Goal: Information Seeking & Learning: Learn about a topic

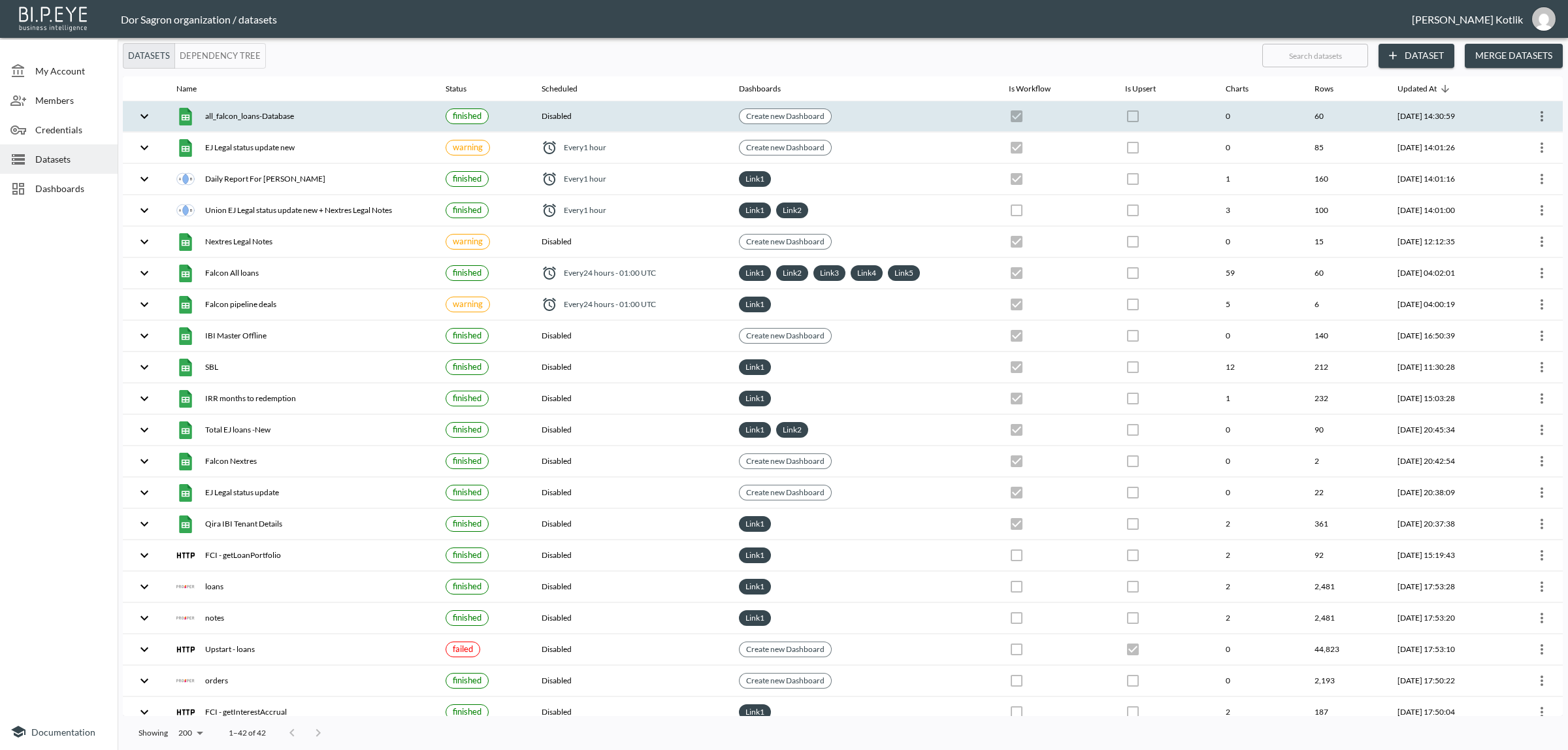
drag, startPoint x: 0, startPoint y: 0, endPoint x: 287, endPoint y: 118, distance: 310.3
click at [287, 118] on div "all_falcon_loans-Database" at bounding box center [300, 116] width 248 height 18
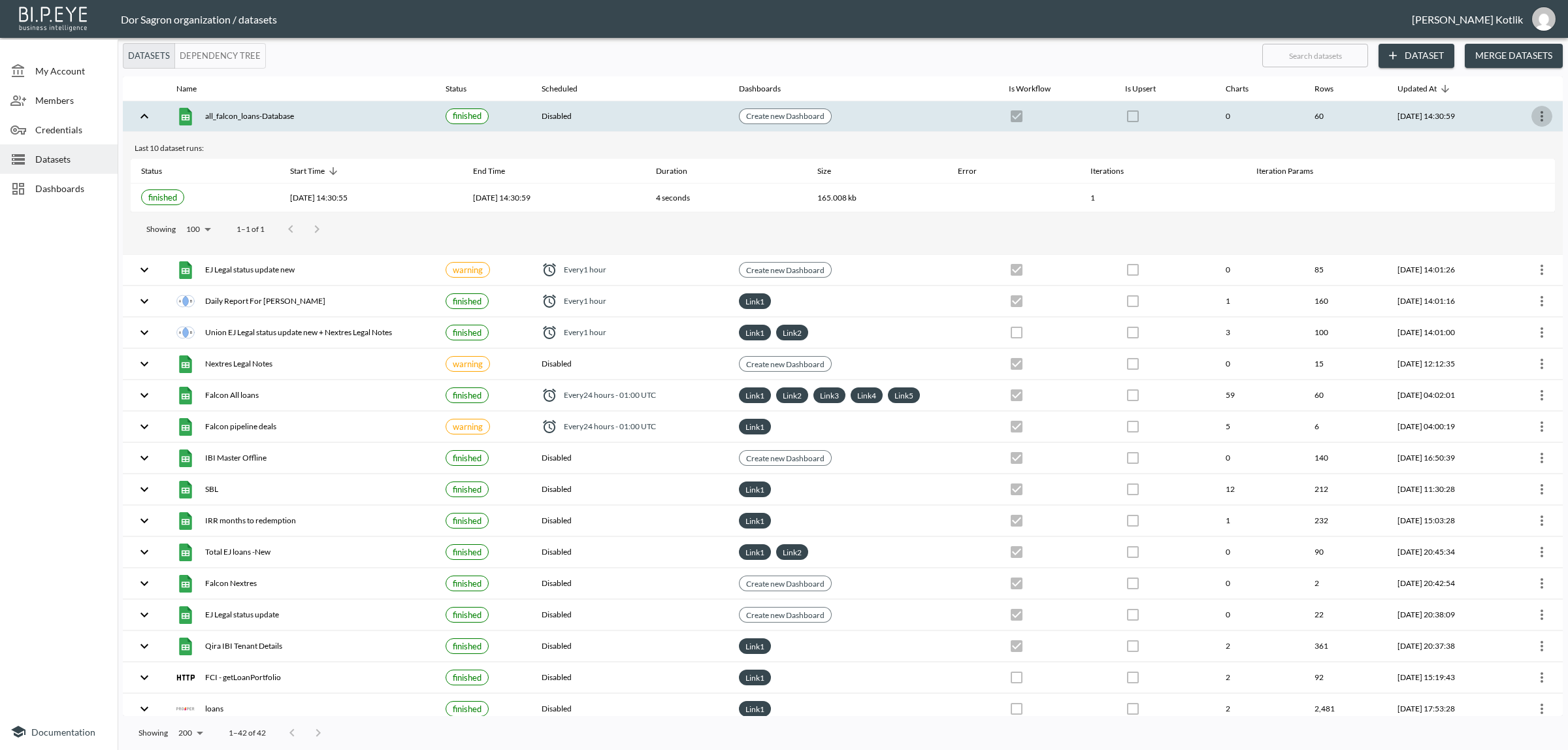
click at [1534, 118] on icon "more" at bounding box center [1541, 116] width 15 height 15
click at [1507, 174] on p "View Data" at bounding box center [1485, 172] width 47 height 15
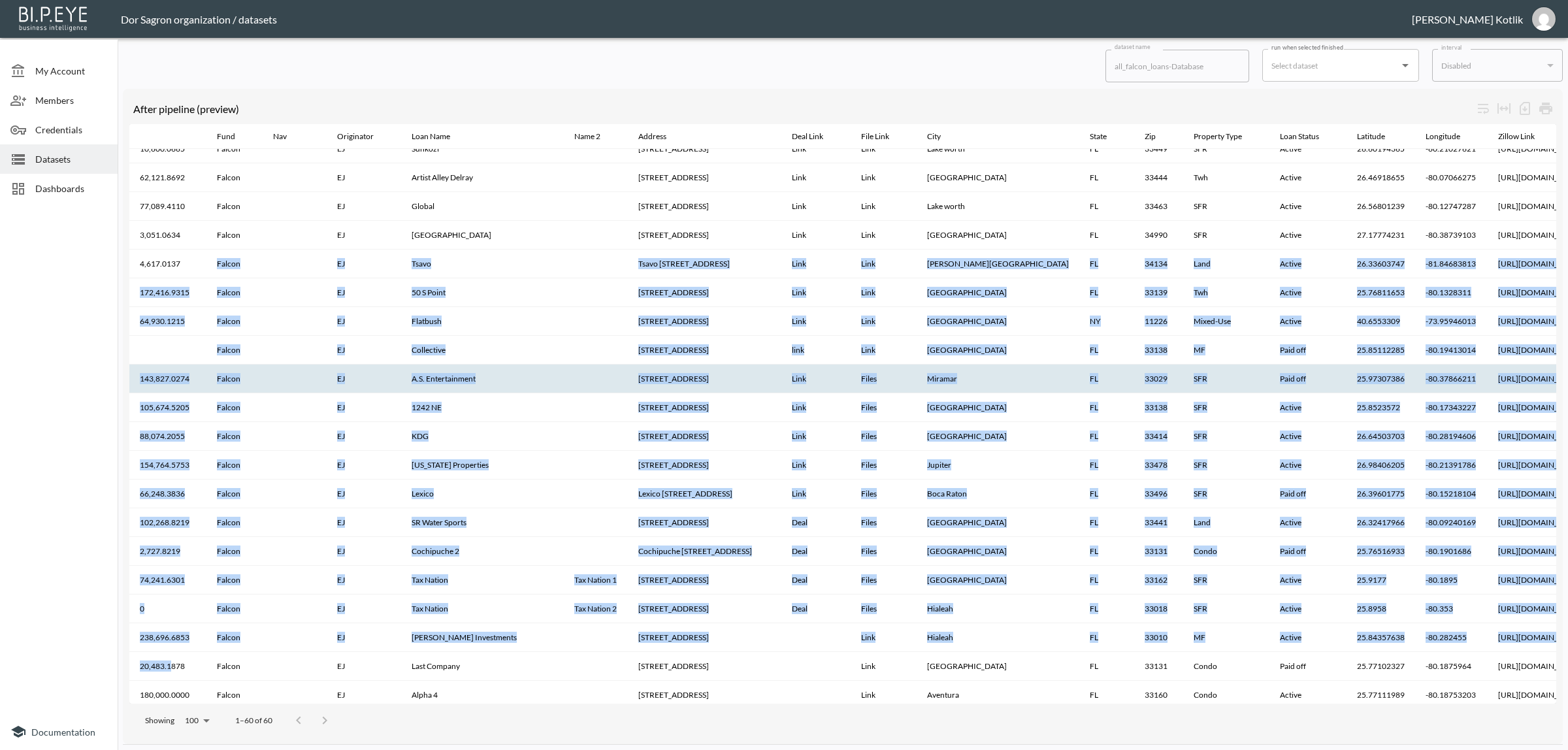
drag, startPoint x: 211, startPoint y: 689, endPoint x: 172, endPoint y: 689, distance: 39.0
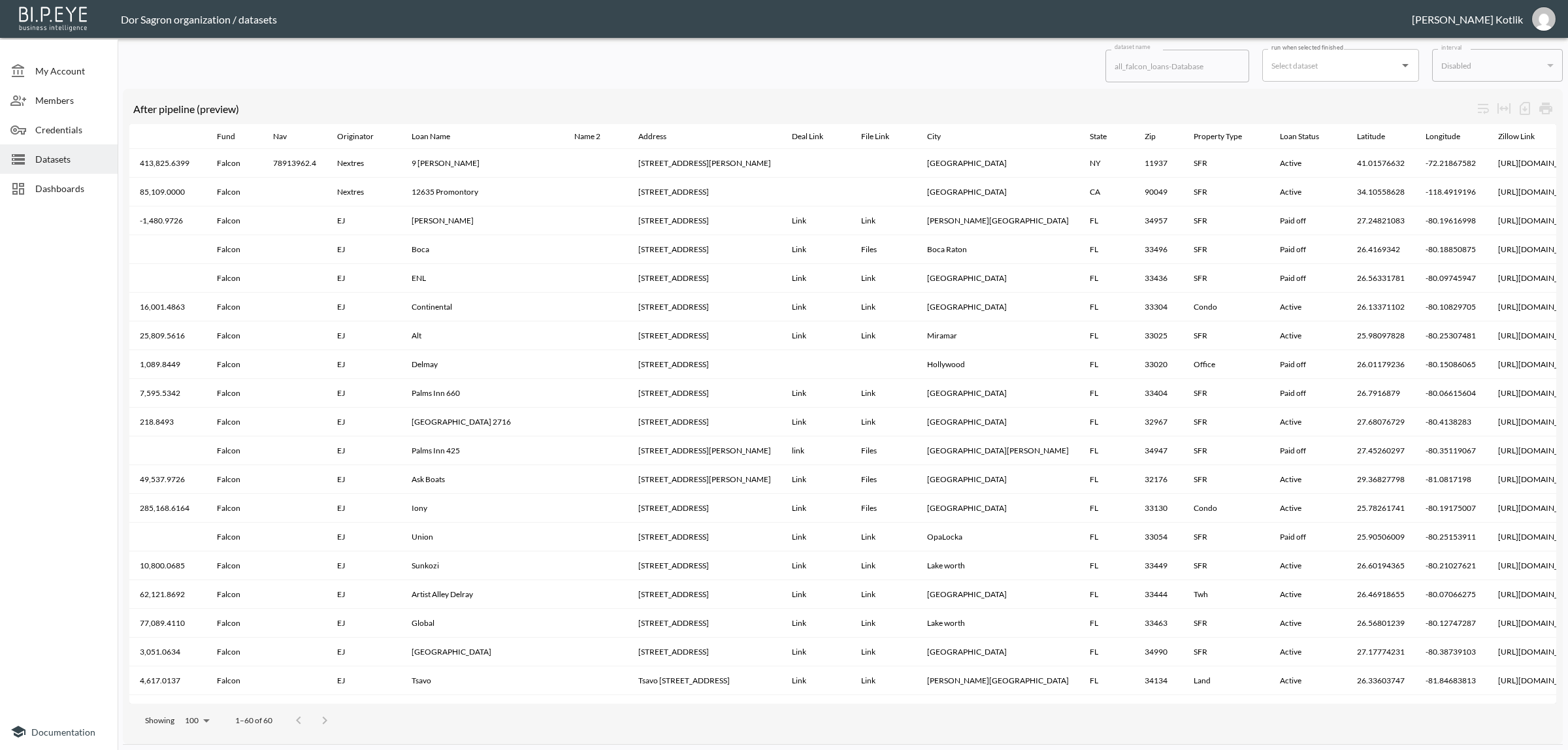
click at [121, 523] on div "dataset name all_falcon_loans-Database dataset name run when selected finished …" at bounding box center [843, 396] width 1450 height 706
click at [56, 158] on span "Datasets" at bounding box center [71, 159] width 72 height 14
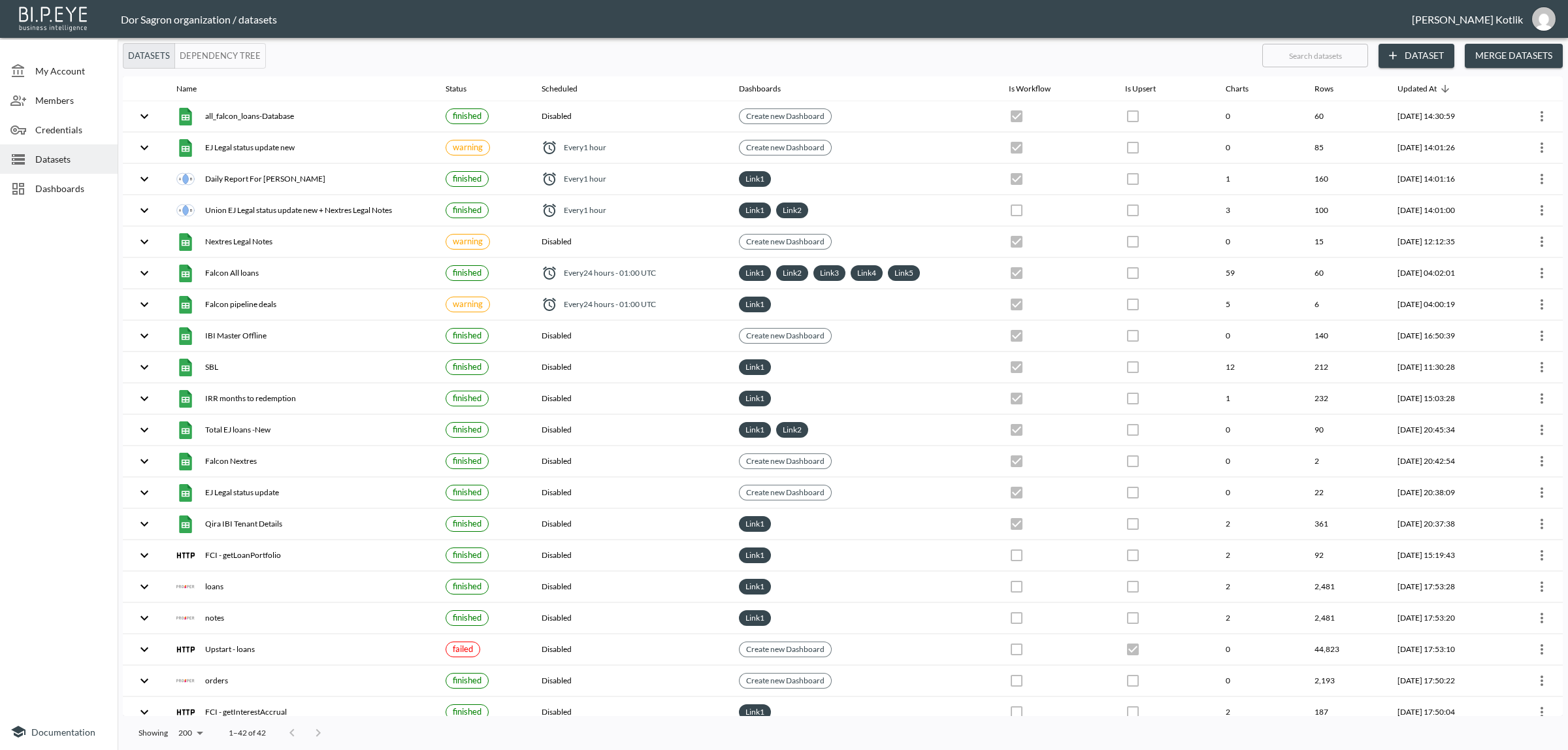
checkbox input "false"
checkbox input "true"
